Goal: Information Seeking & Learning: Learn about a topic

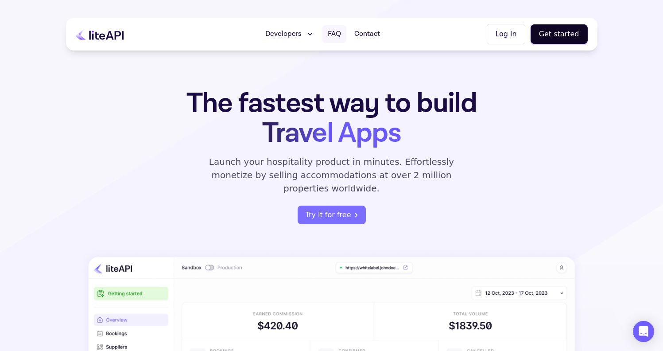
click at [336, 31] on span "FAQ" at bounding box center [334, 34] width 13 height 11
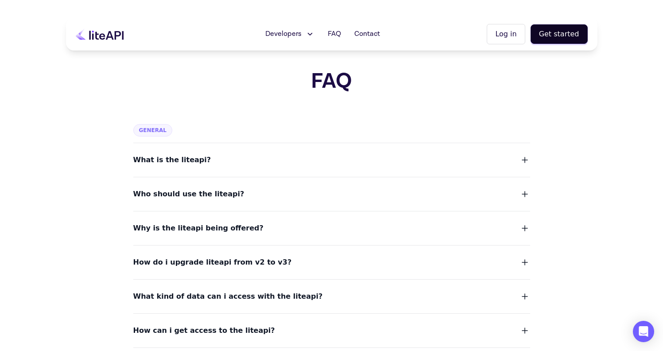
click at [275, 262] on button "How do i upgrade liteapi from v2 to v3?" at bounding box center [331, 262] width 397 height 12
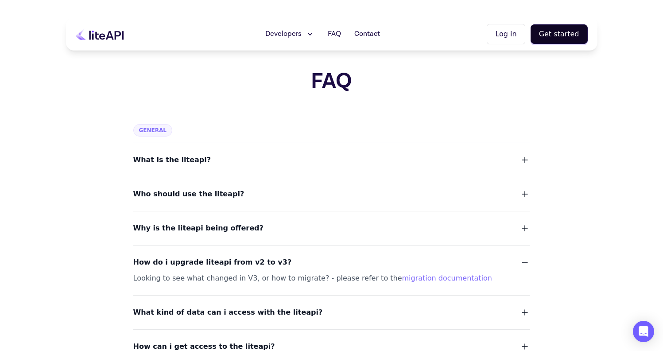
click at [275, 262] on button "How do i upgrade liteapi from v2 to v3?" at bounding box center [331, 262] width 397 height 12
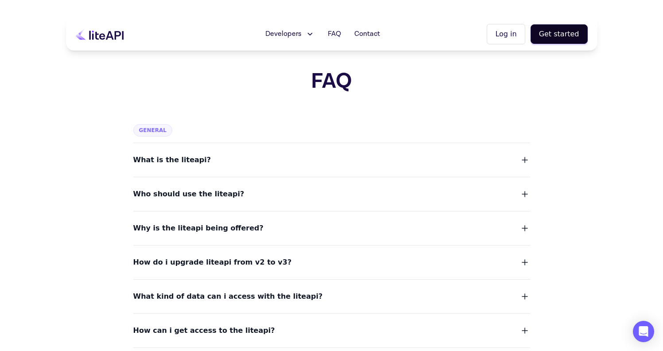
click at [303, 232] on button "Why is the liteapi being offered?" at bounding box center [331, 228] width 397 height 12
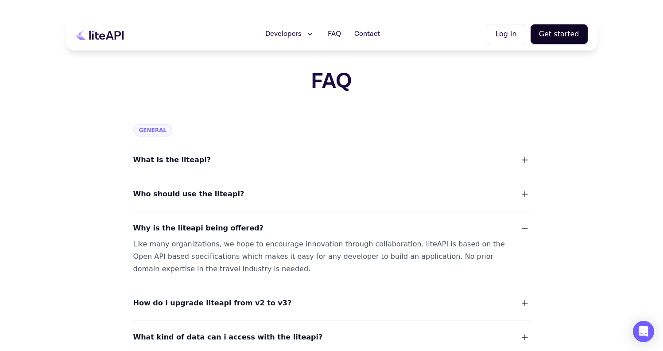
click at [303, 232] on button "Why is the liteapi being offered?" at bounding box center [331, 228] width 397 height 12
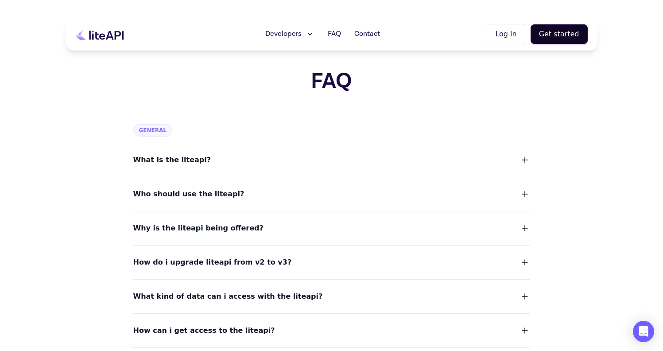
click at [303, 232] on button "Why is the liteapi being offered?" at bounding box center [331, 228] width 397 height 12
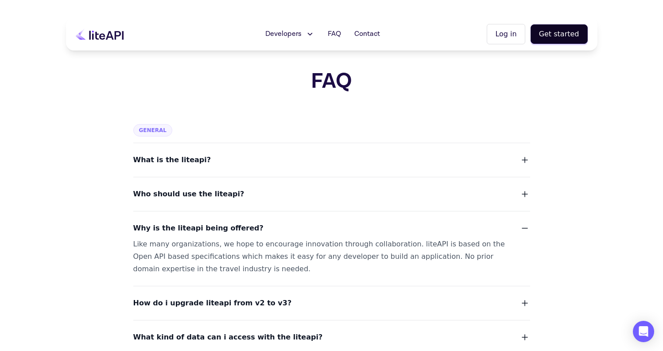
click at [303, 232] on button "Why is the liteapi being offered?" at bounding box center [331, 228] width 397 height 12
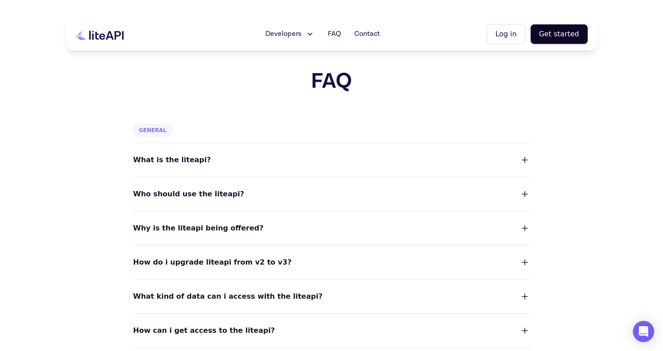
click at [317, 190] on button "Who should use the liteapi?" at bounding box center [331, 194] width 397 height 12
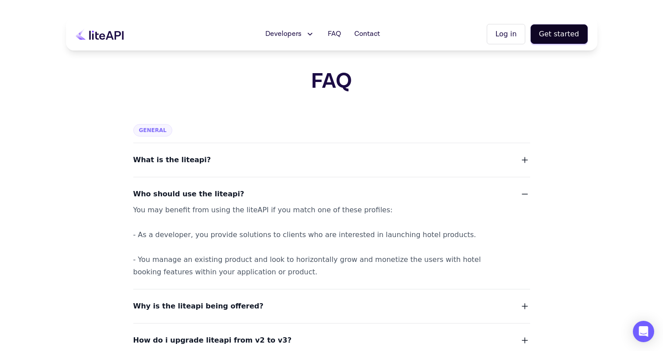
click at [317, 190] on button "Who should use the liteapi?" at bounding box center [331, 194] width 397 height 12
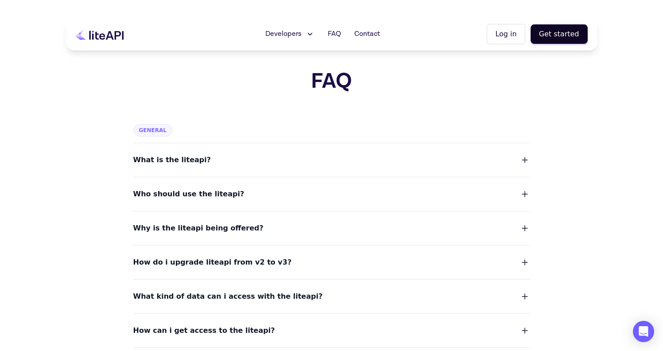
click at [319, 155] on button "What is the liteapi?" at bounding box center [331, 160] width 397 height 12
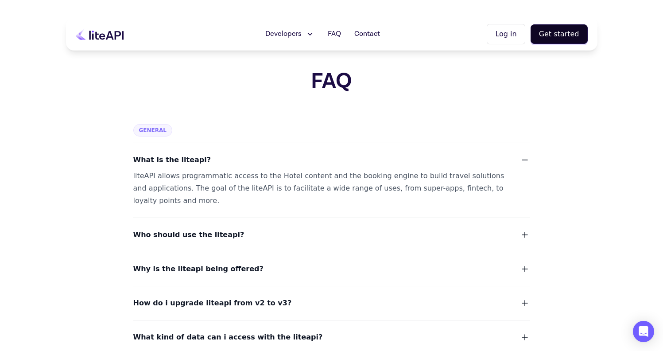
click at [319, 155] on button "What is the liteapi?" at bounding box center [331, 160] width 397 height 12
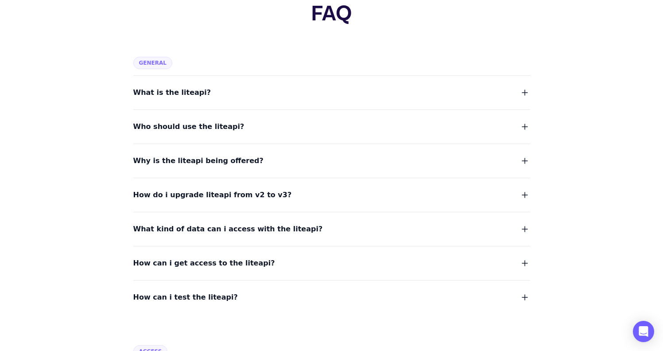
scroll to position [68, 0]
click at [283, 228] on span "What kind of data can i access with the liteapi?" at bounding box center [227, 228] width 189 height 12
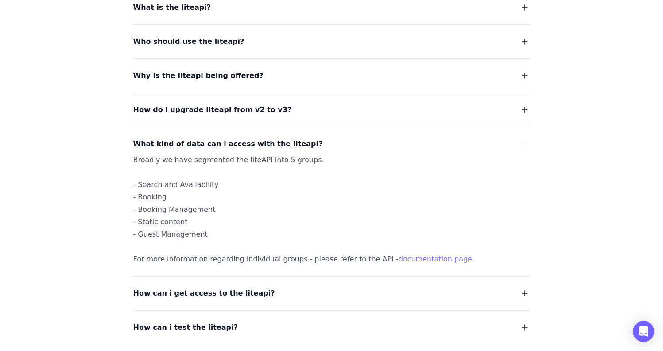
scroll to position [159, 0]
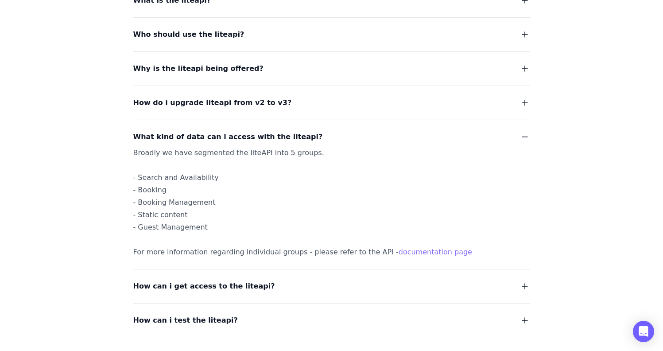
click at [282, 138] on span "What kind of data can i access with the liteapi?" at bounding box center [227, 137] width 189 height 12
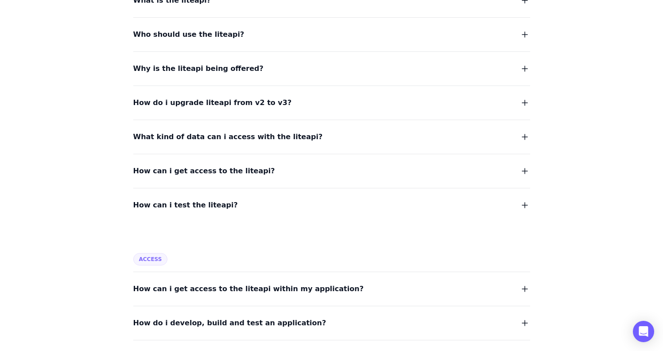
click at [268, 175] on button "How can i get access to the liteapi?" at bounding box center [331, 171] width 397 height 12
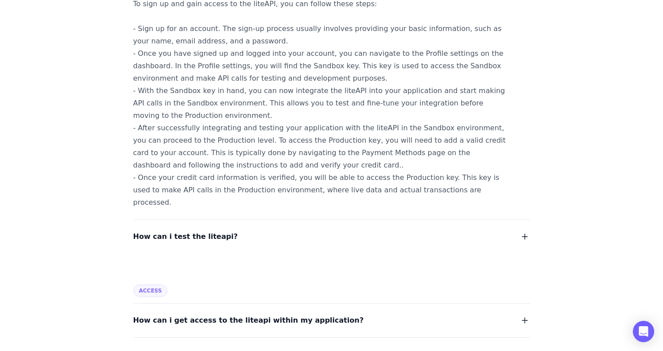
scroll to position [344, 0]
click at [240, 229] on button "How can i test the liteapi?" at bounding box center [331, 235] width 397 height 12
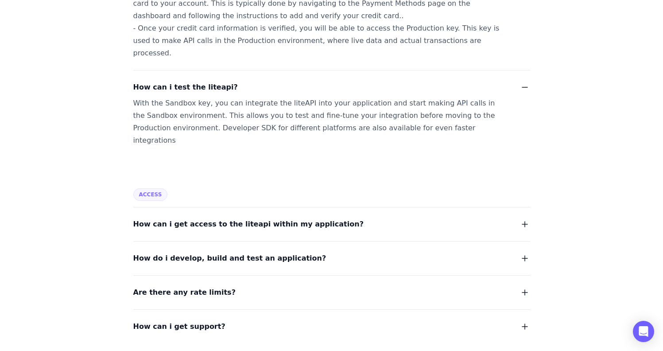
scroll to position [496, 0]
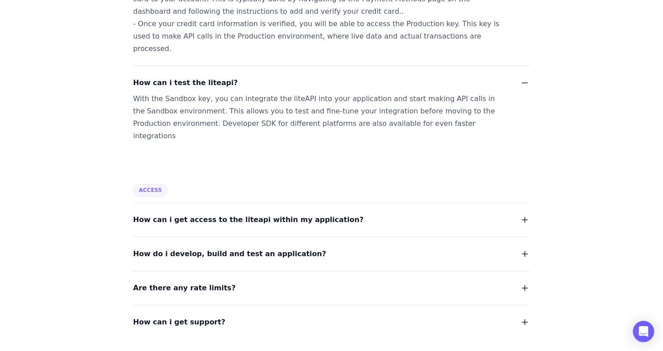
click at [275, 213] on span "How can i get access to the liteapi within my application?" at bounding box center [248, 219] width 230 height 12
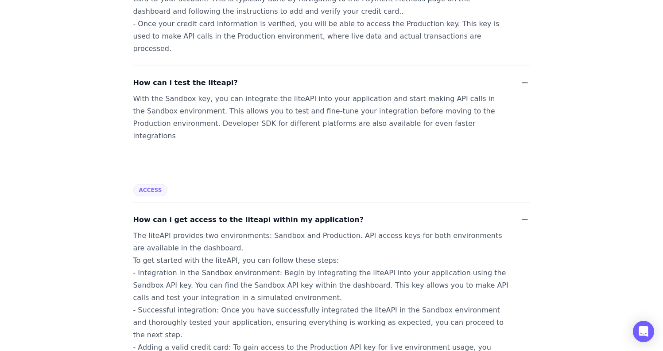
click at [275, 213] on span "How can i get access to the liteapi within my application?" at bounding box center [248, 219] width 230 height 12
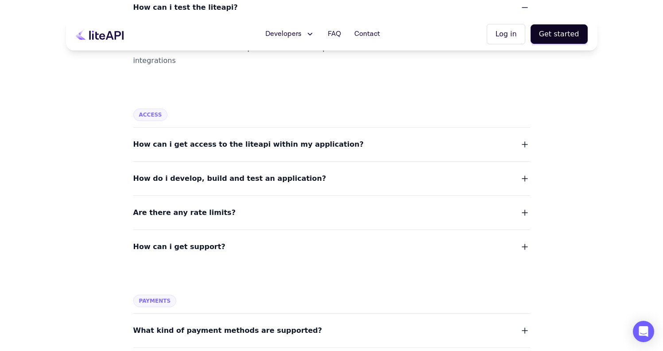
scroll to position [571, 0]
click at [259, 206] on button "Are there any rate limits?" at bounding box center [331, 212] width 397 height 12
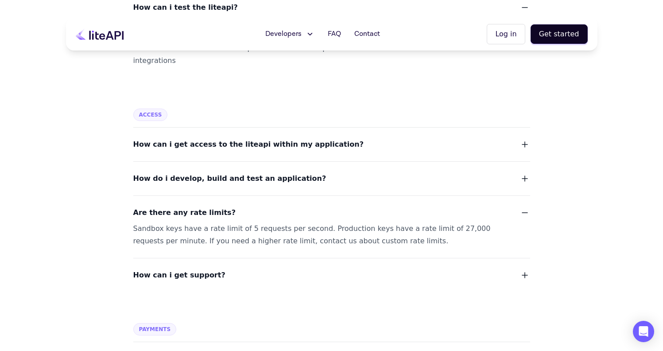
click at [259, 206] on button "Are there any rate limits?" at bounding box center [331, 212] width 397 height 12
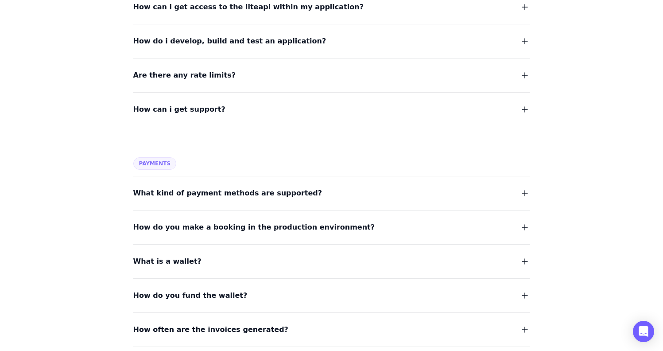
scroll to position [711, 0]
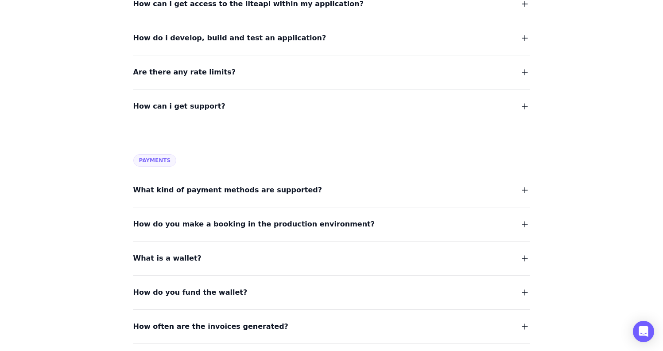
click at [266, 184] on span "What kind of payment methods are supported?" at bounding box center [227, 190] width 189 height 12
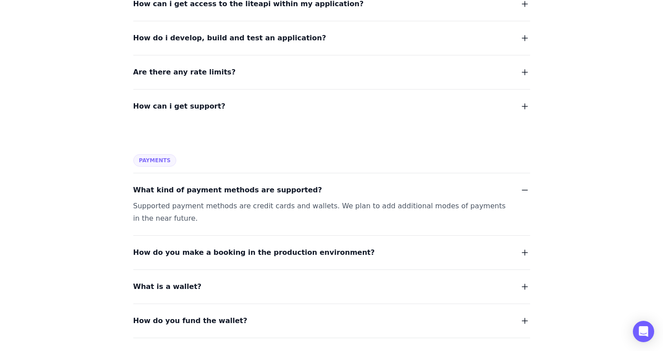
click at [266, 184] on span "What kind of payment methods are supported?" at bounding box center [227, 190] width 189 height 12
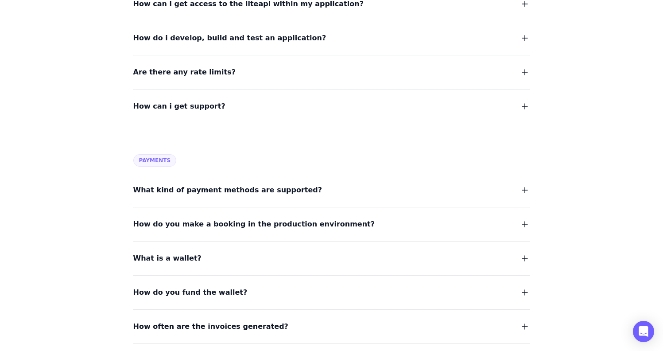
click at [267, 218] on span "How do you make a booking in the production environment?" at bounding box center [254, 224] width 242 height 12
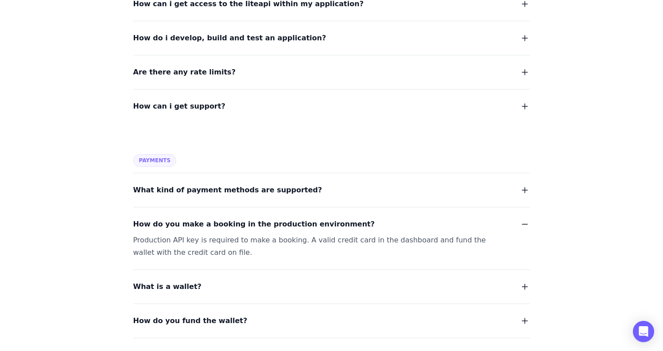
click at [267, 218] on span "How do you make a booking in the production environment?" at bounding box center [254, 224] width 242 height 12
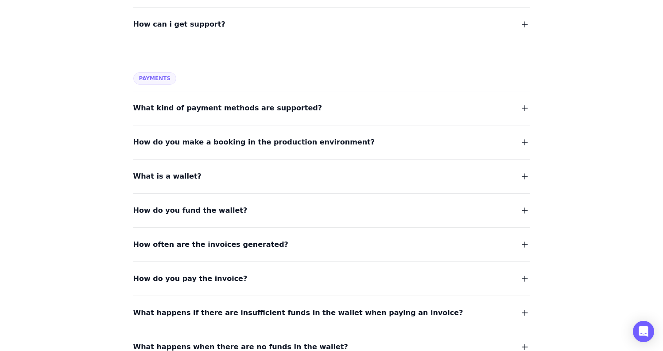
scroll to position [795, 0]
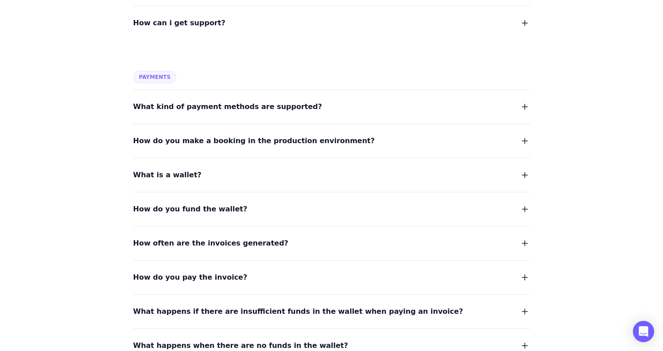
click at [264, 203] on button "How do you fund the wallet?" at bounding box center [331, 209] width 397 height 12
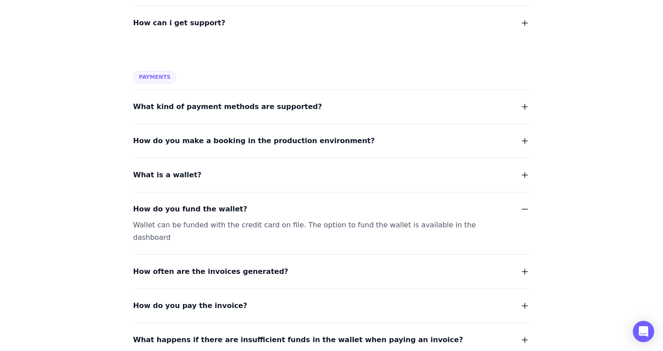
click at [264, 203] on button "How do you fund the wallet?" at bounding box center [331, 209] width 397 height 12
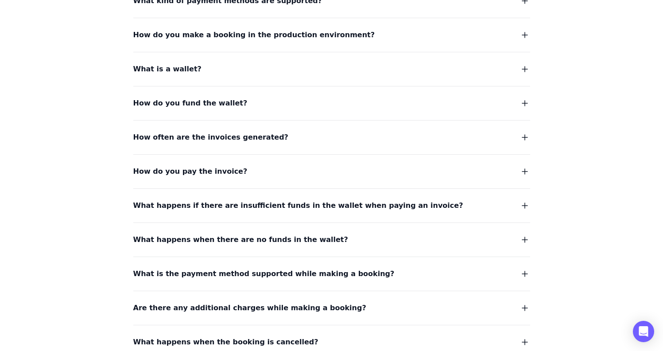
scroll to position [901, 0]
click at [282, 199] on span "What happens if there are insufficient funds in the wallet when paying an invoi…" at bounding box center [298, 205] width 330 height 12
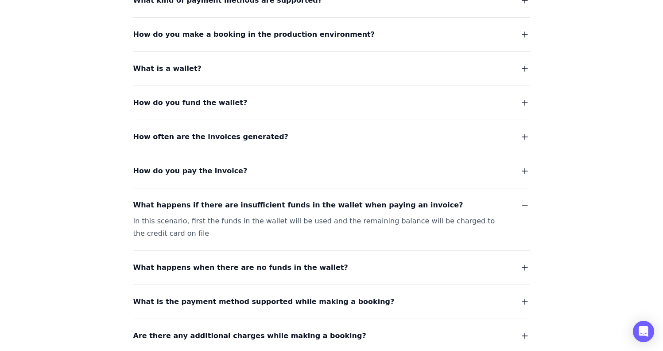
click at [282, 199] on span "What happens if there are insufficient funds in the wallet when paying an invoi…" at bounding box center [298, 205] width 330 height 12
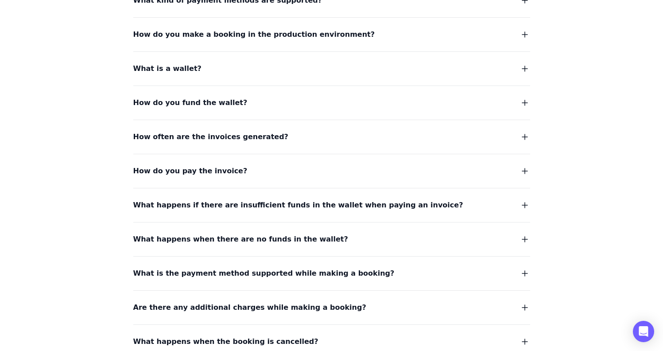
click at [269, 267] on span "What is the payment method supported while making a booking?" at bounding box center [263, 273] width 261 height 12
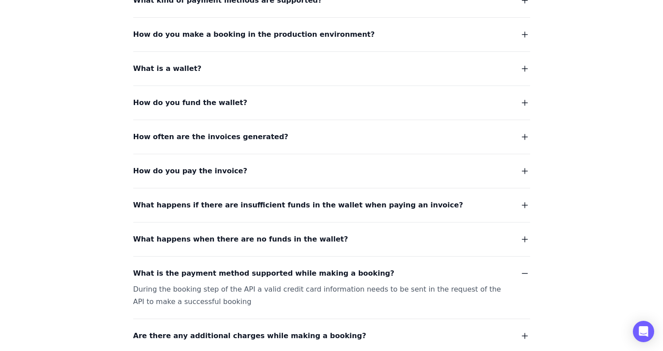
click at [269, 267] on span "What is the payment method supported while making a booking?" at bounding box center [263, 273] width 261 height 12
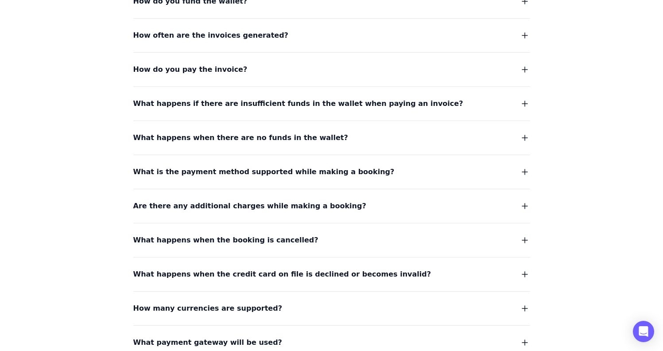
scroll to position [1005, 0]
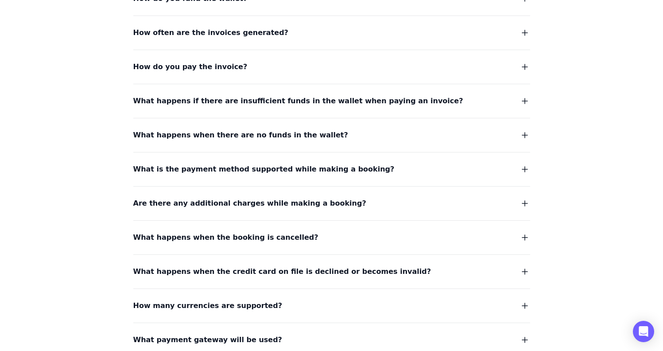
click at [309, 197] on span "Are there any additional charges while making a booking?" at bounding box center [249, 203] width 233 height 12
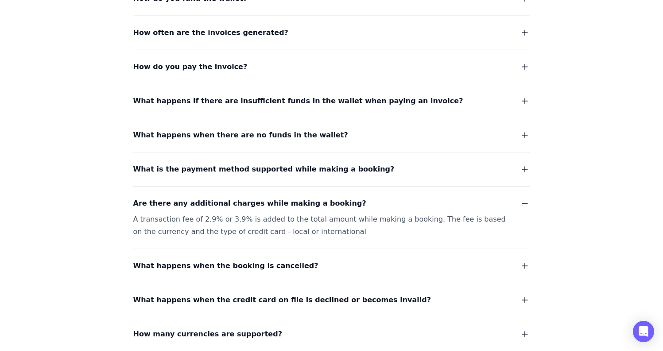
click at [309, 197] on span "Are there any additional charges while making a booking?" at bounding box center [249, 203] width 233 height 12
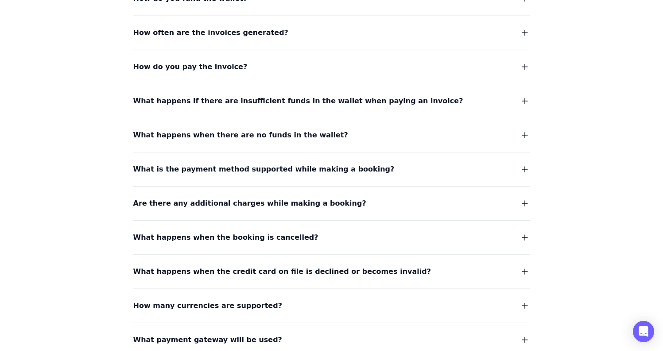
click at [285, 231] on span "What happens when the booking is cancelled?" at bounding box center [225, 237] width 185 height 12
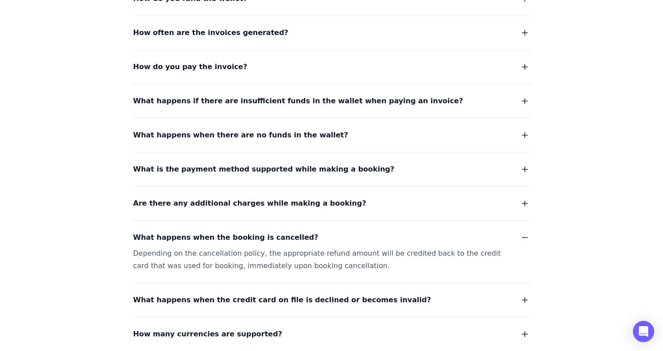
click at [285, 231] on span "What happens when the booking is cancelled?" at bounding box center [225, 237] width 185 height 12
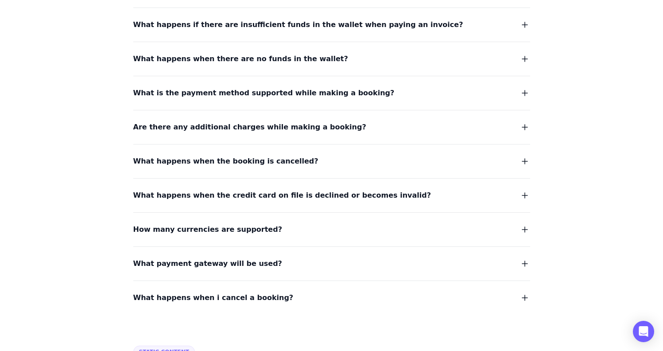
scroll to position [1083, 0]
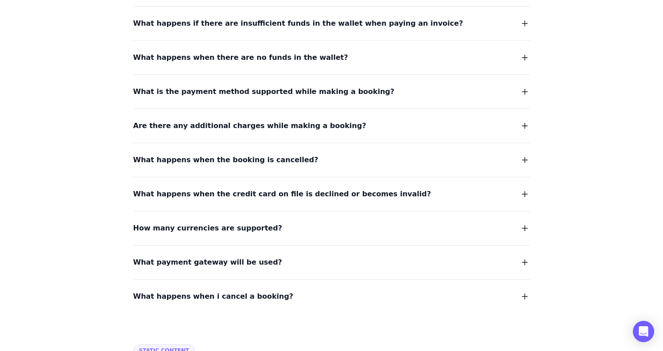
click at [322, 188] on span "What happens when the credit card on file is declined or becomes invalid?" at bounding box center [282, 194] width 298 height 12
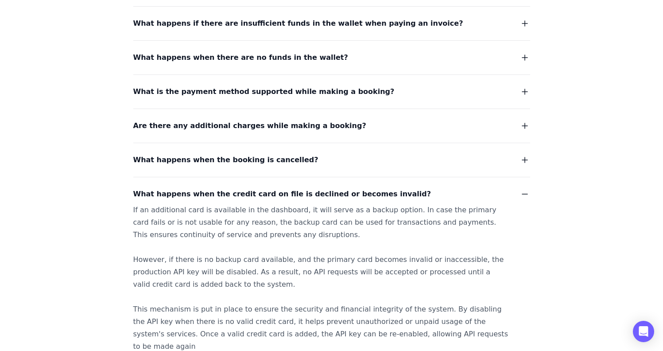
click at [322, 188] on span "What happens when the credit card on file is declined or becomes invalid?" at bounding box center [282, 194] width 298 height 12
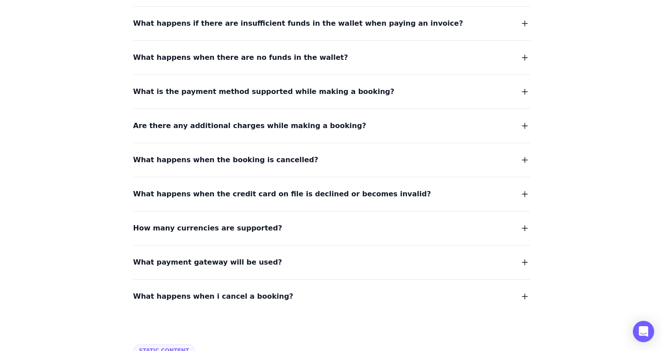
click at [306, 222] on button "How many currencies are supported?" at bounding box center [331, 228] width 397 height 12
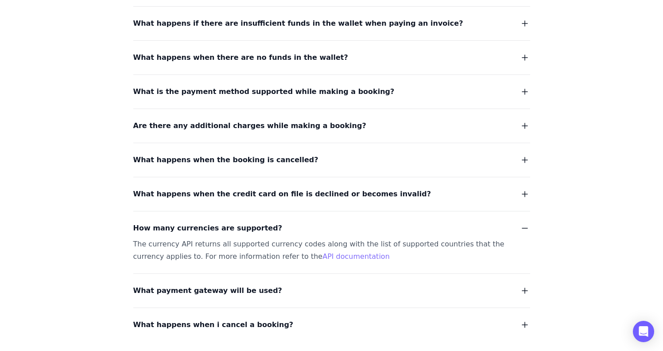
click at [322, 252] on link "API documentation" at bounding box center [355, 256] width 67 height 8
click at [271, 222] on button "How many currencies are supported?" at bounding box center [331, 228] width 397 height 12
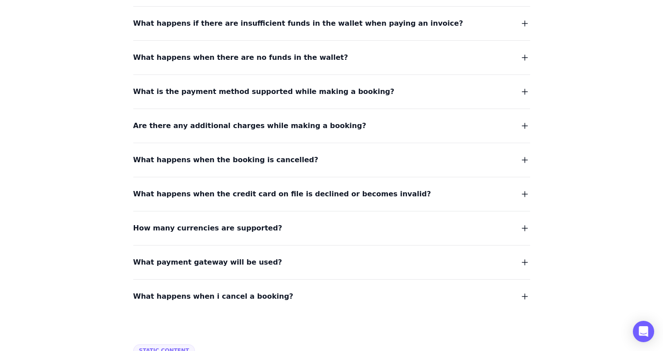
click at [259, 256] on button "What payment gateway will be used?" at bounding box center [331, 262] width 397 height 12
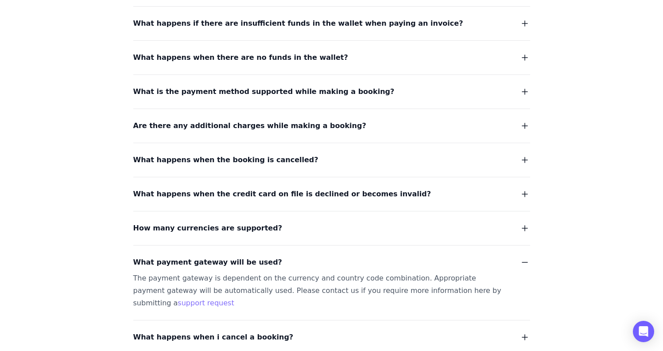
click at [259, 256] on button "What payment gateway will be used?" at bounding box center [331, 262] width 397 height 12
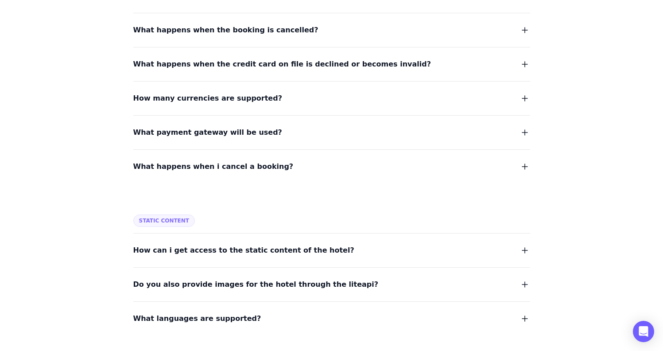
scroll to position [1214, 0]
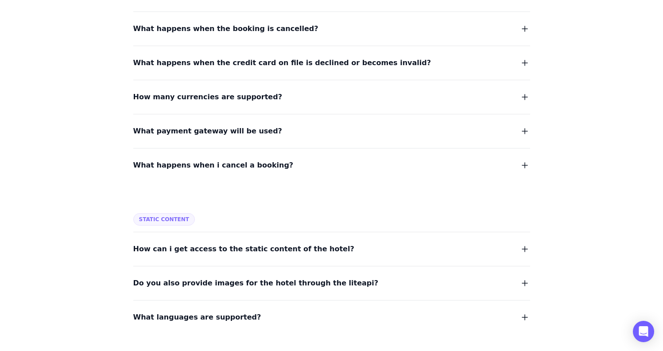
click at [284, 243] on span "How can i get access to the static content of the hotel?" at bounding box center [243, 249] width 221 height 12
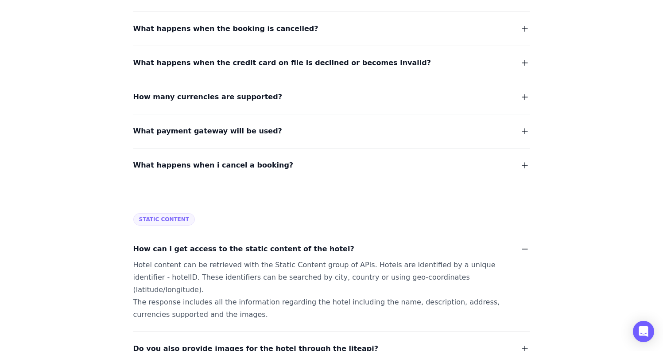
click at [284, 243] on span "How can i get access to the static content of the hotel?" at bounding box center [243, 249] width 221 height 12
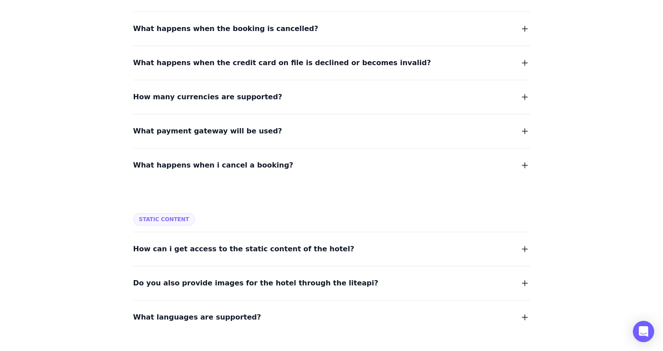
click at [281, 277] on span "Do you also provide images for the hotel through the liteapi?" at bounding box center [255, 283] width 245 height 12
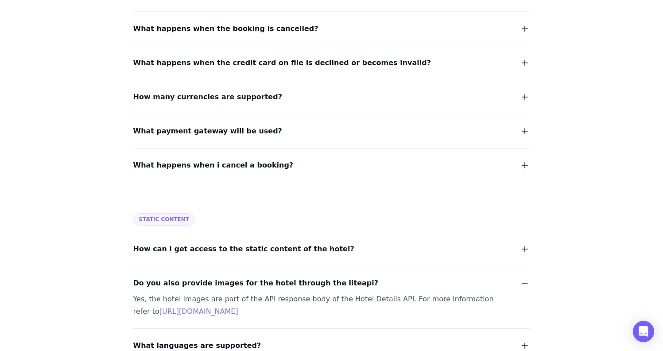
click at [281, 277] on span "Do you also provide images for the hotel through the liteapi?" at bounding box center [255, 283] width 245 height 12
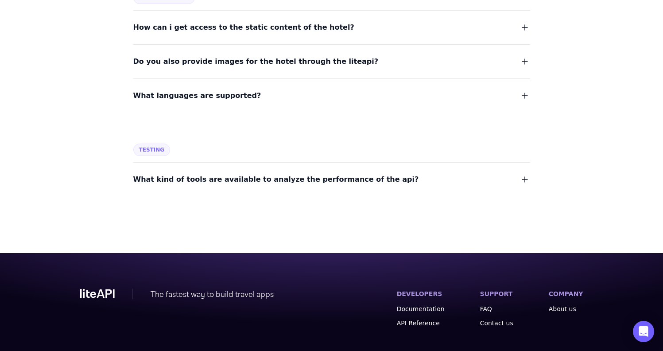
scroll to position [1435, 0]
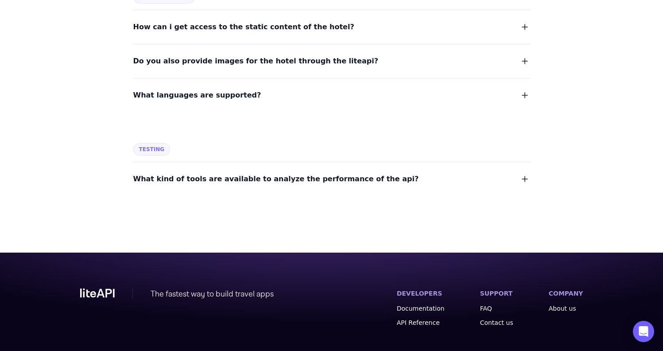
click at [325, 173] on span "What kind of tools are available to analyze the performance of the api?" at bounding box center [276, 179] width 286 height 12
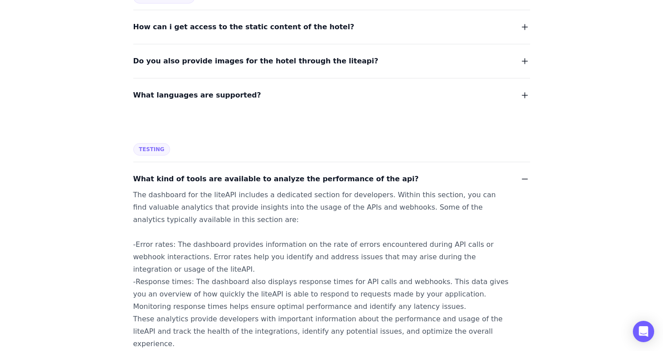
click at [325, 173] on span "What kind of tools are available to analyze the performance of the api?" at bounding box center [276, 179] width 286 height 12
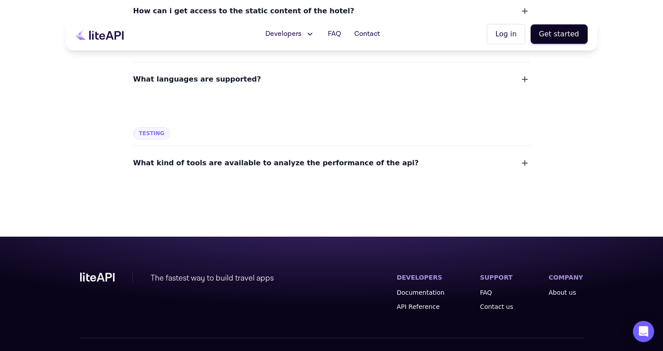
scroll to position [1451, 0]
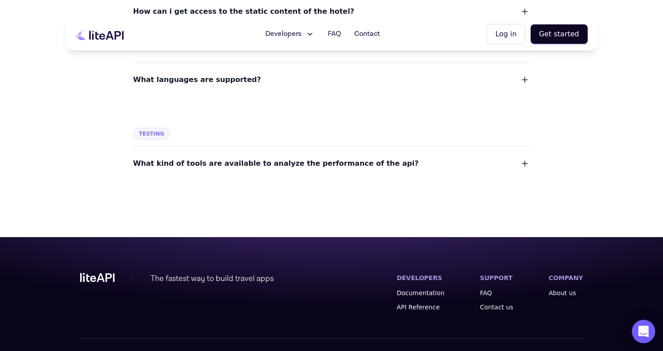
click at [646, 330] on icon "Open Intercom Messenger" at bounding box center [643, 331] width 10 height 12
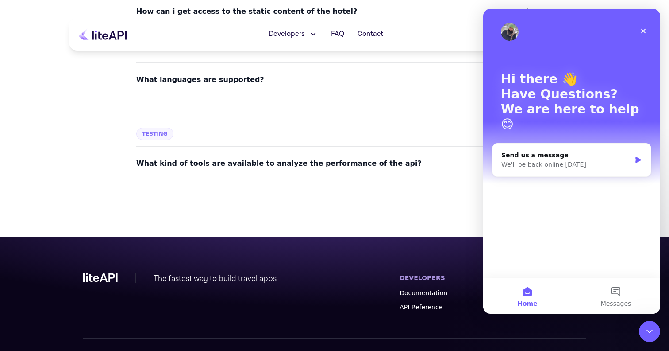
scroll to position [0, 0]
click at [649, 327] on icon "Close Intercom Messenger" at bounding box center [648, 330] width 11 height 11
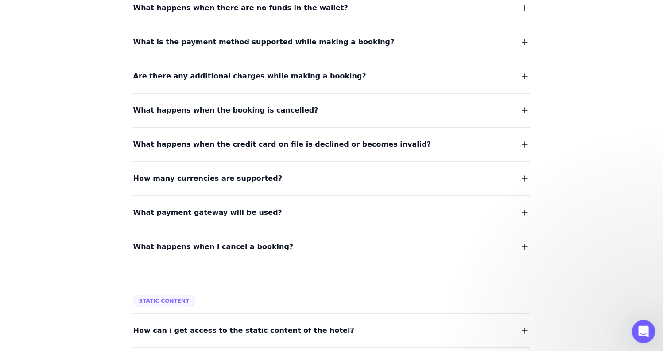
scroll to position [1451, 0]
